Goal: Find specific page/section: Find specific page/section

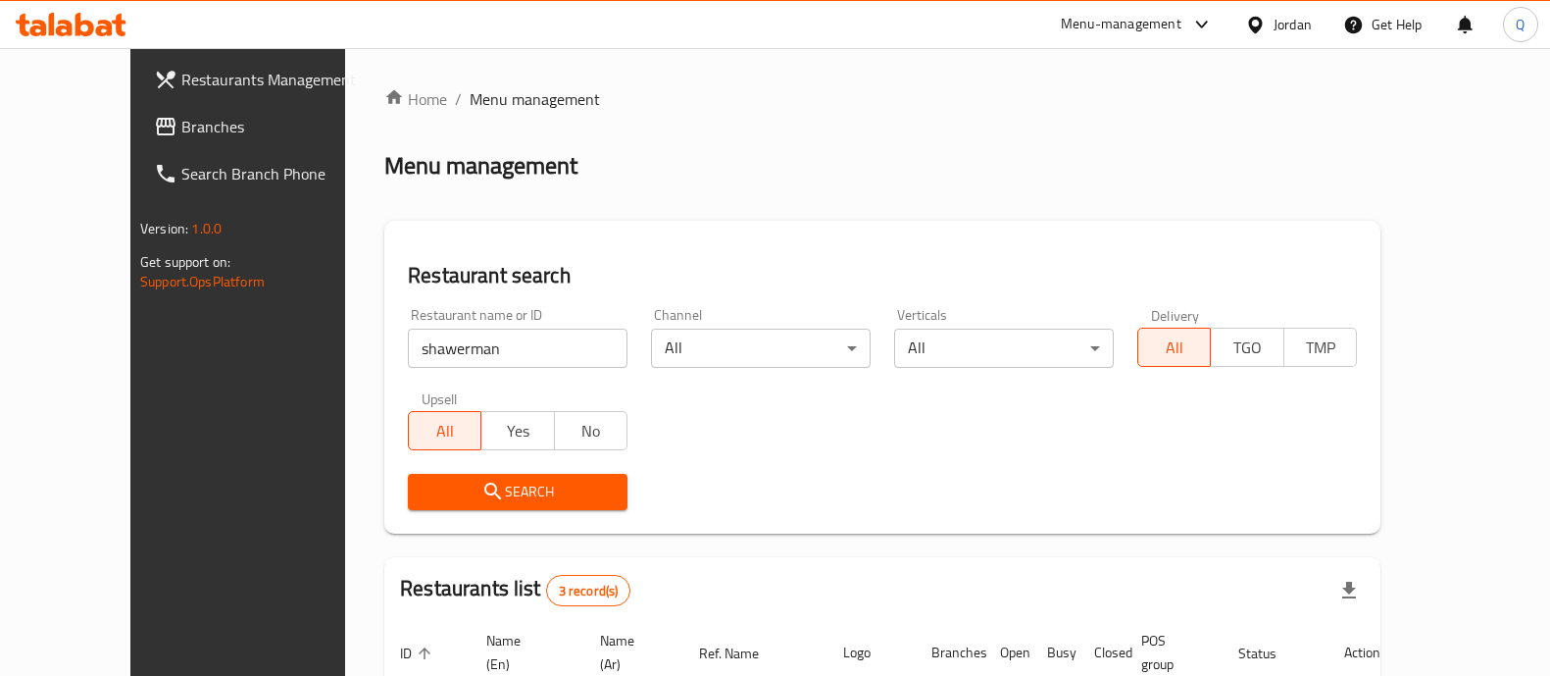
scroll to position [299, 0]
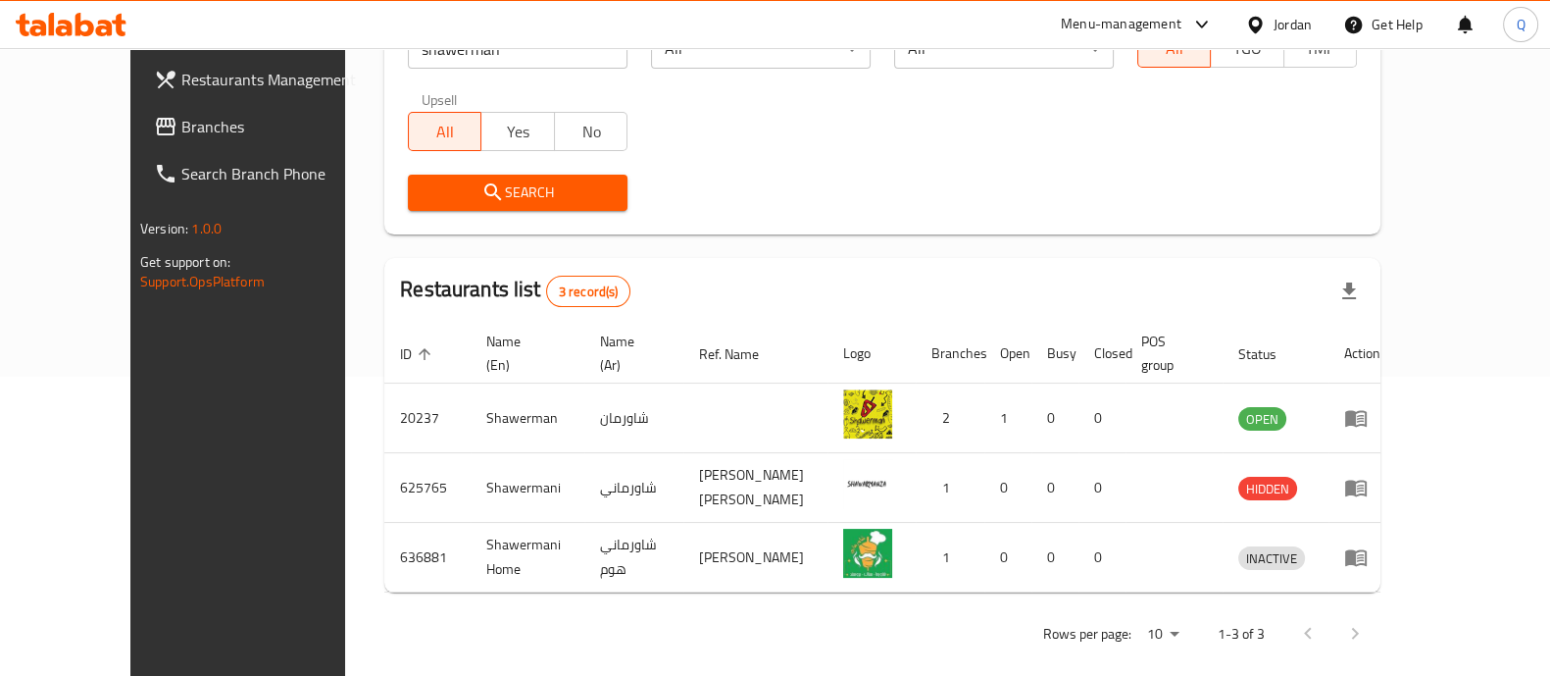
click at [408, 64] on input "shawerman" at bounding box center [518, 48] width 220 height 39
click button "Search" at bounding box center [518, 193] width 220 height 36
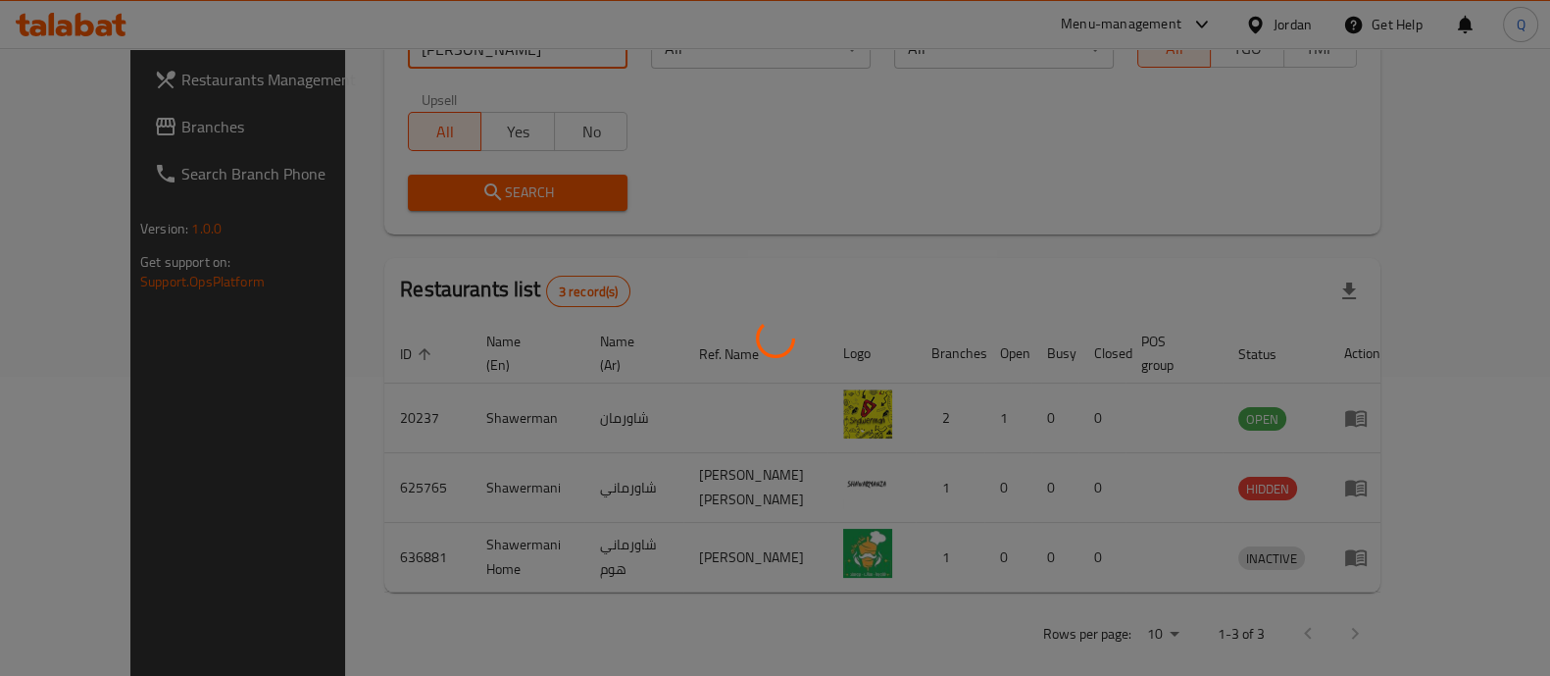
scroll to position [125, 0]
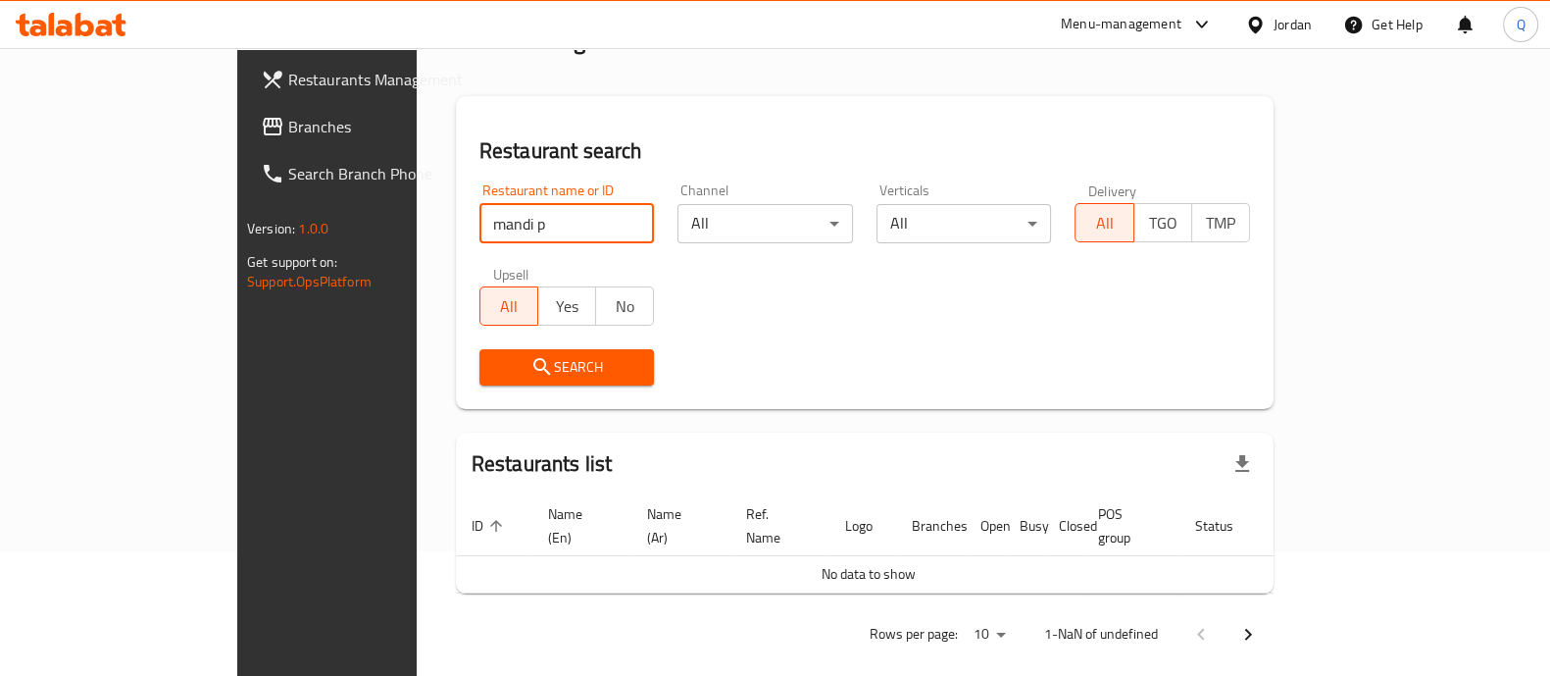
click button "Search" at bounding box center [568, 367] width 176 height 36
type input "m"
click button "Search" at bounding box center [568, 367] width 176 height 36
type input "ق"
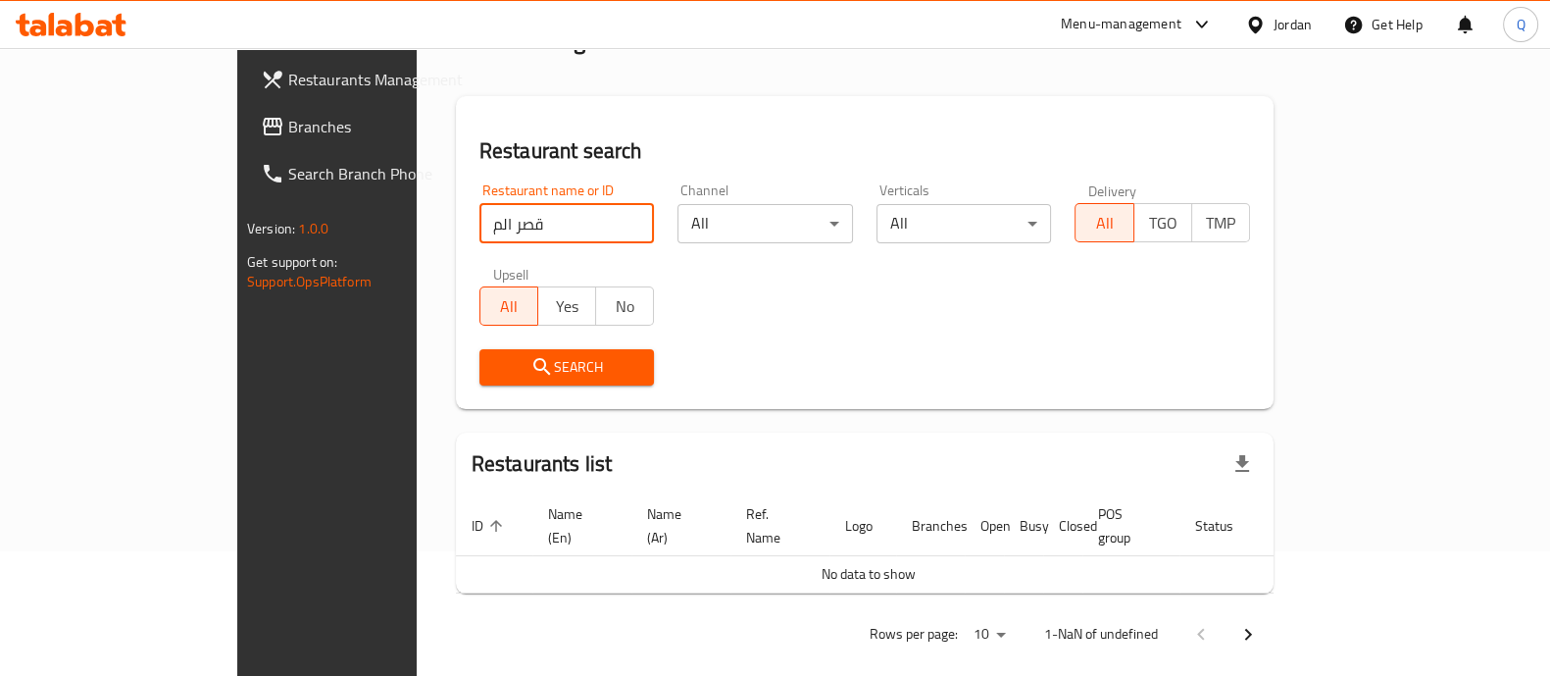
click button "Search" at bounding box center [568, 367] width 176 height 36
type input "ق"
type input "تار"
click button "Search" at bounding box center [568, 367] width 176 height 36
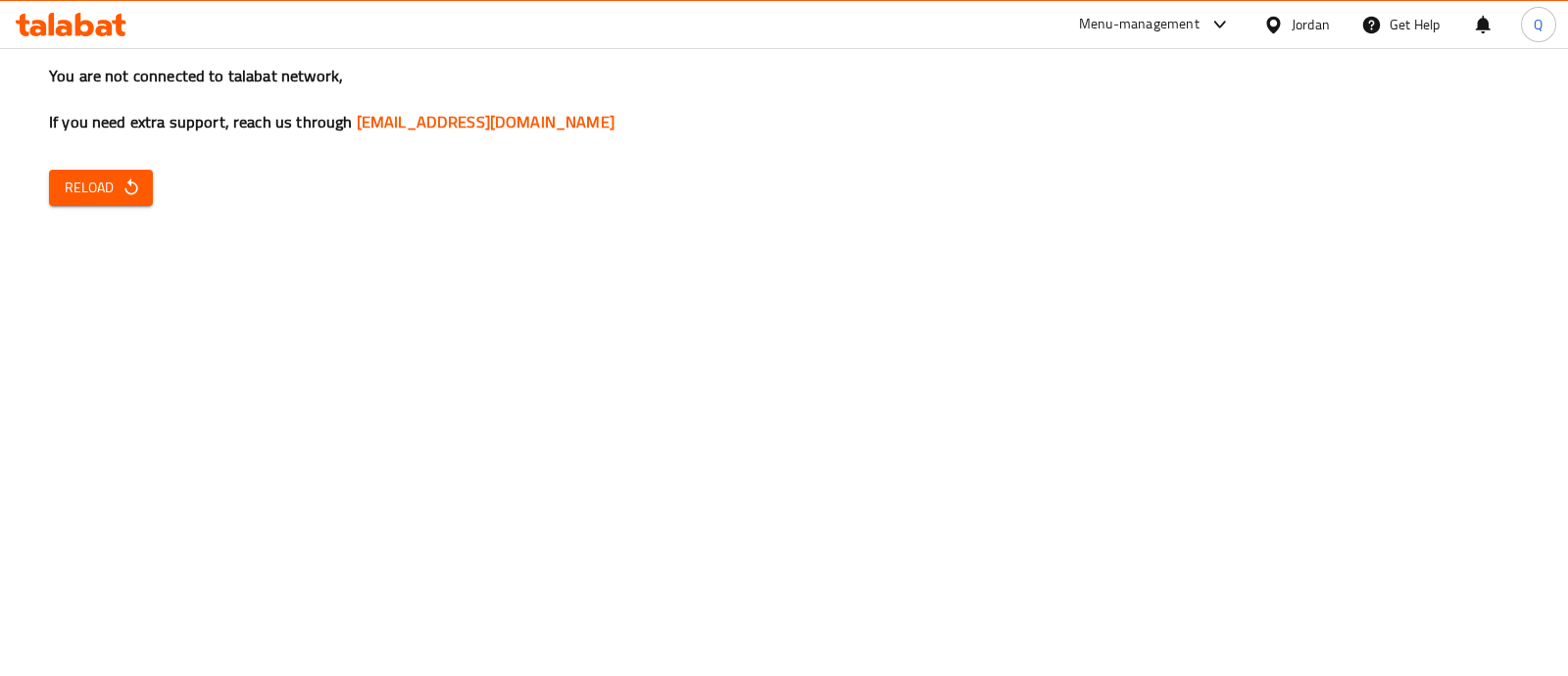
click at [81, 194] on span "Reload" at bounding box center [101, 188] width 73 height 25
click at [134, 176] on span "Reload" at bounding box center [101, 188] width 73 height 25
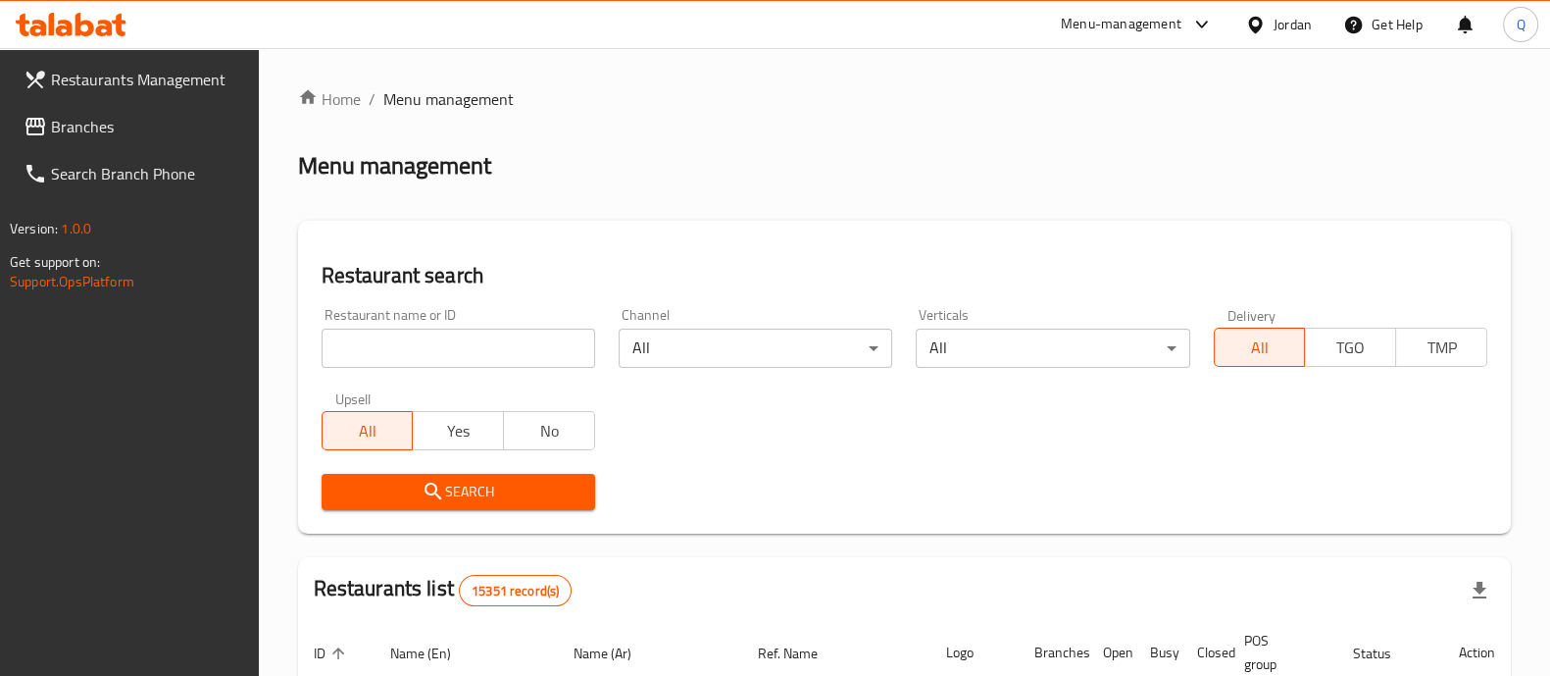
click at [373, 326] on div "Restaurant name or ID Restaurant name or ID" at bounding box center [459, 338] width 274 height 60
click at [378, 350] on input "search" at bounding box center [459, 348] width 274 height 39
type input "قصر الم"
click button "Search" at bounding box center [459, 492] width 274 height 36
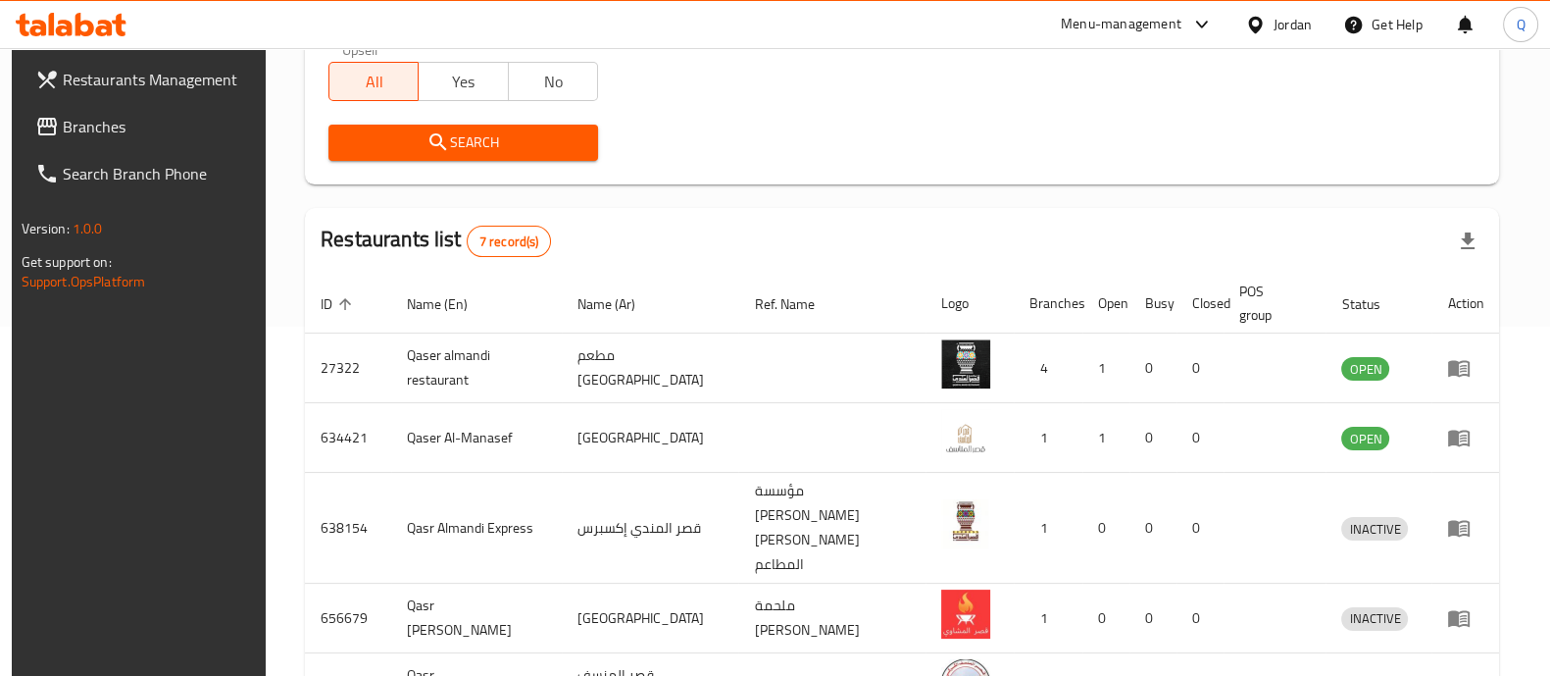
scroll to position [386, 0]
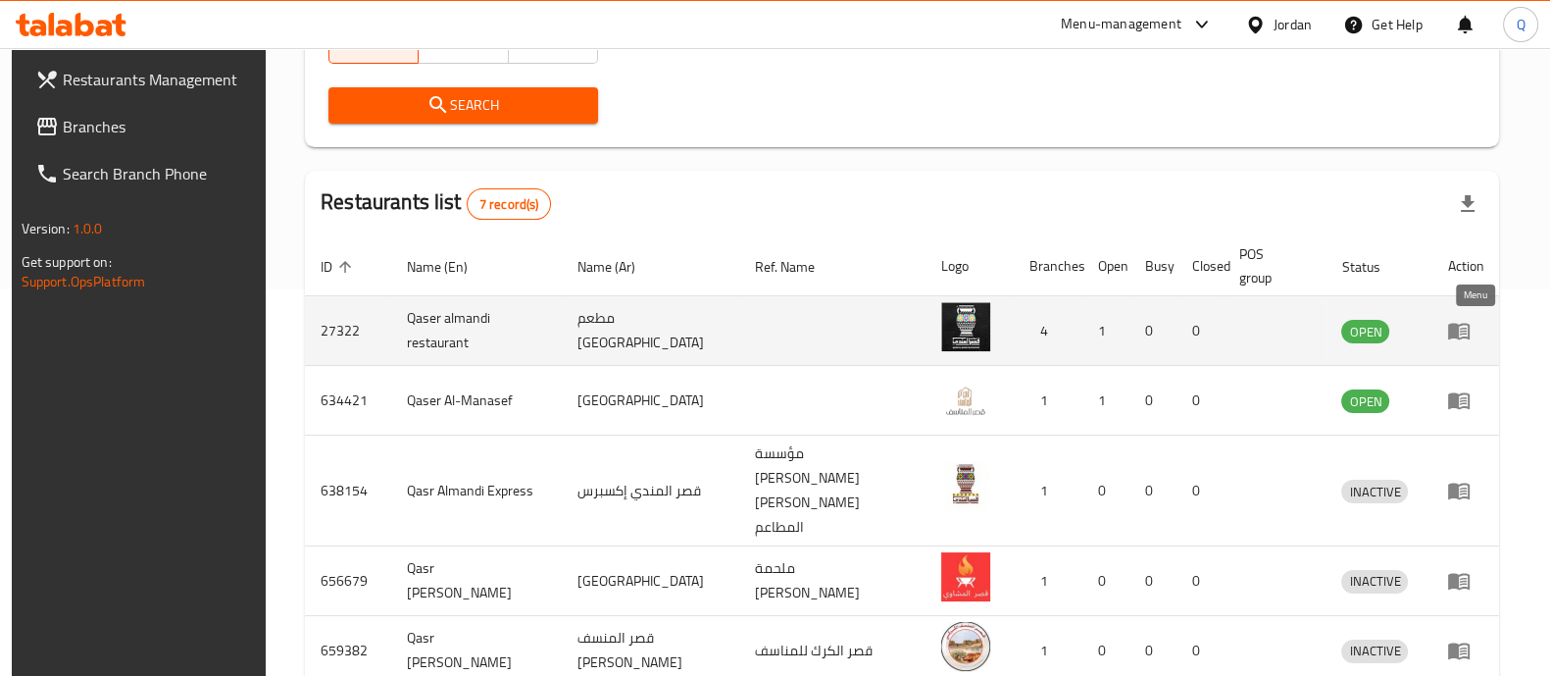
click at [1471, 334] on icon "enhanced table" at bounding box center [1459, 331] width 24 height 24
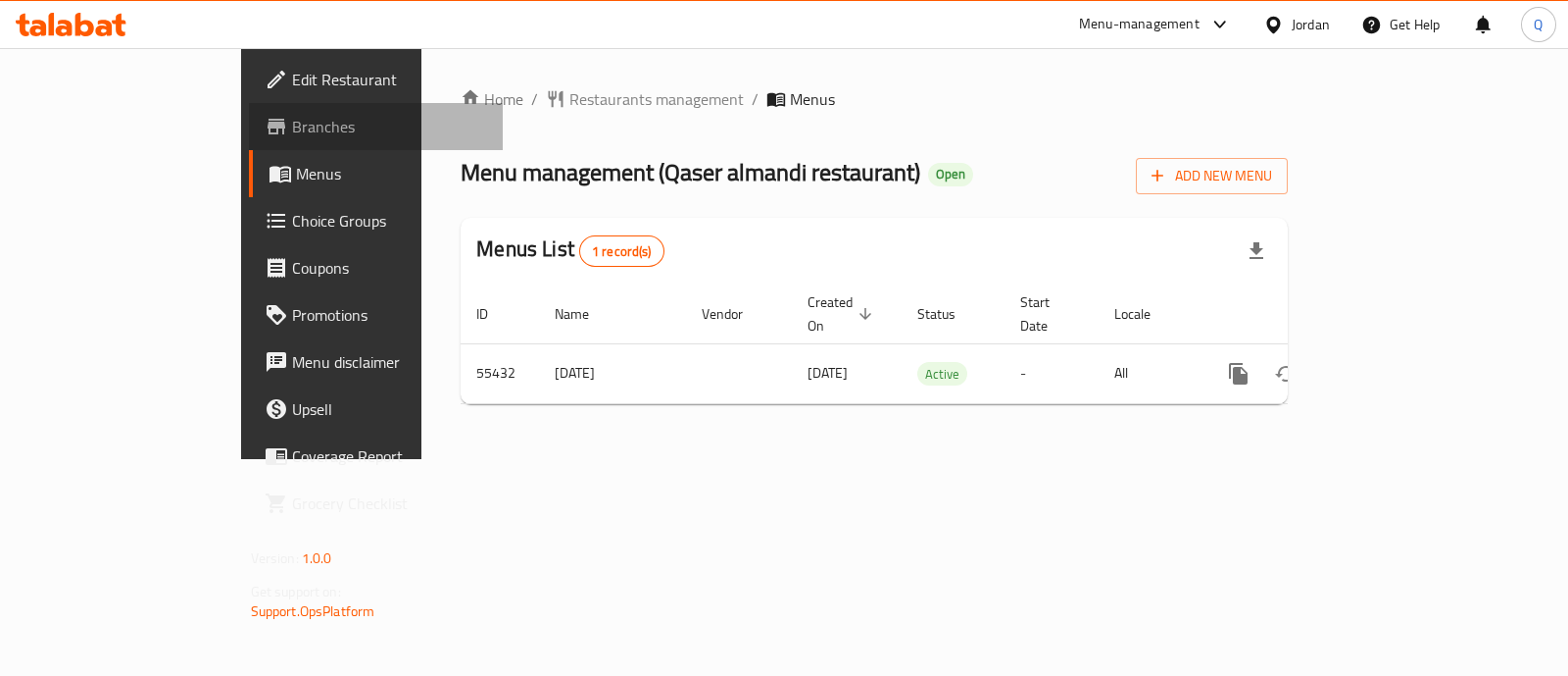
click at [292, 131] on span "Branches" at bounding box center [389, 127] width 195 height 24
